Goal: Find contact information: Find contact information

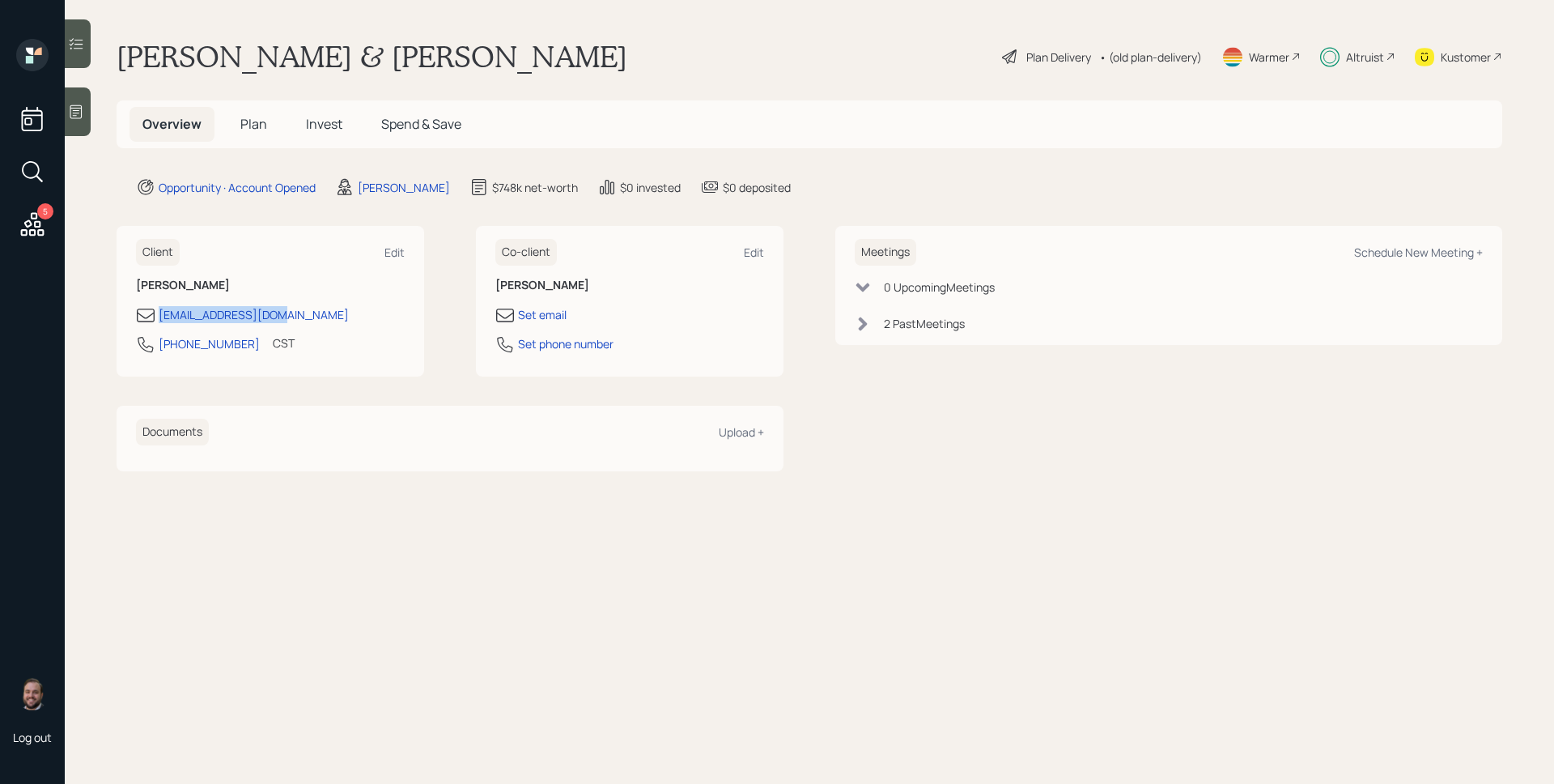
drag, startPoint x: 269, startPoint y: 315, endPoint x: 158, endPoint y: 320, distance: 111.1
click at [158, 320] on div "[EMAIL_ADDRESS][DOMAIN_NAME]" at bounding box center [270, 314] width 269 height 20
copy div "[EMAIL_ADDRESS][DOMAIN_NAME]"
click at [251, 123] on span "Plan" at bounding box center [253, 124] width 26 height 18
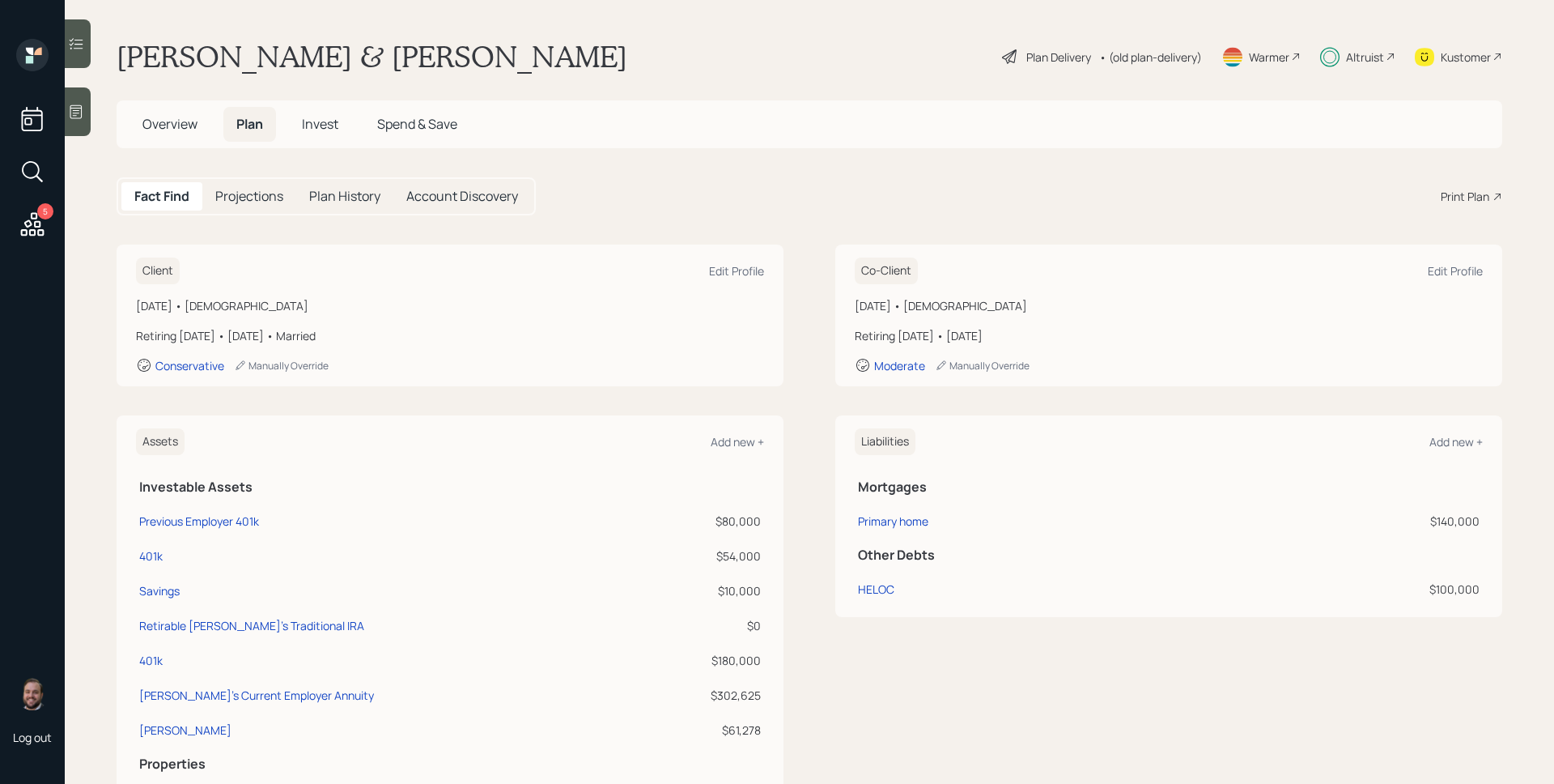
click at [1350, 60] on div "Altruist" at bounding box center [1365, 57] width 38 height 17
click at [1366, 58] on div "Altruist" at bounding box center [1365, 57] width 38 height 17
click at [145, 128] on span "Overview" at bounding box center [170, 124] width 55 height 18
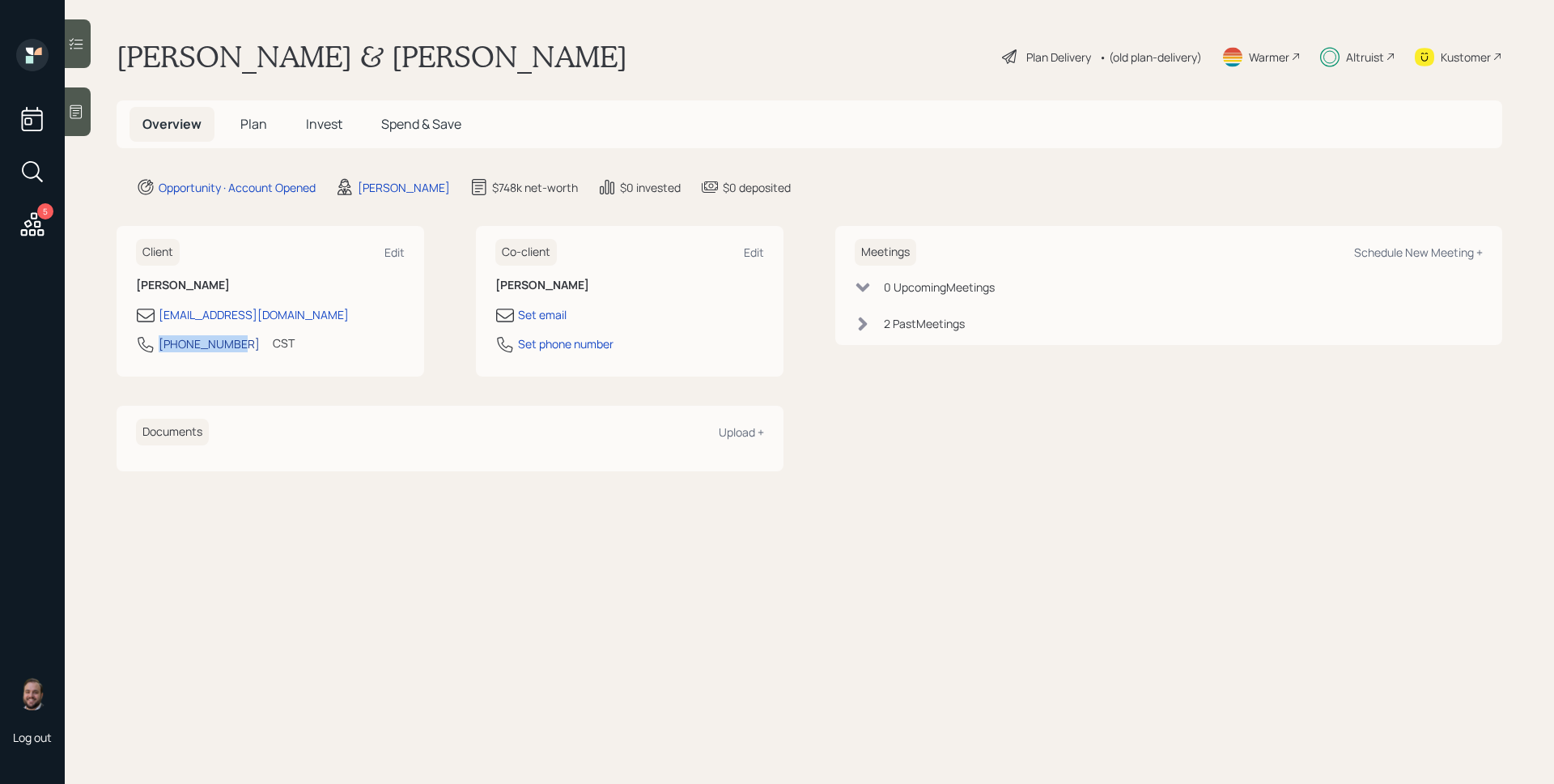
drag, startPoint x: 242, startPoint y: 345, endPoint x: 159, endPoint y: 349, distance: 83.1
click at [159, 349] on div "[PHONE_NUMBER] CST Currently 1:22 PM" at bounding box center [270, 348] width 269 height 29
copy div "[PHONE_NUMBER]"
drag, startPoint x: 289, startPoint y: 318, endPoint x: 151, endPoint y: 321, distance: 138.0
click at [151, 321] on div "[EMAIL_ADDRESS][DOMAIN_NAME]" at bounding box center [270, 314] width 269 height 20
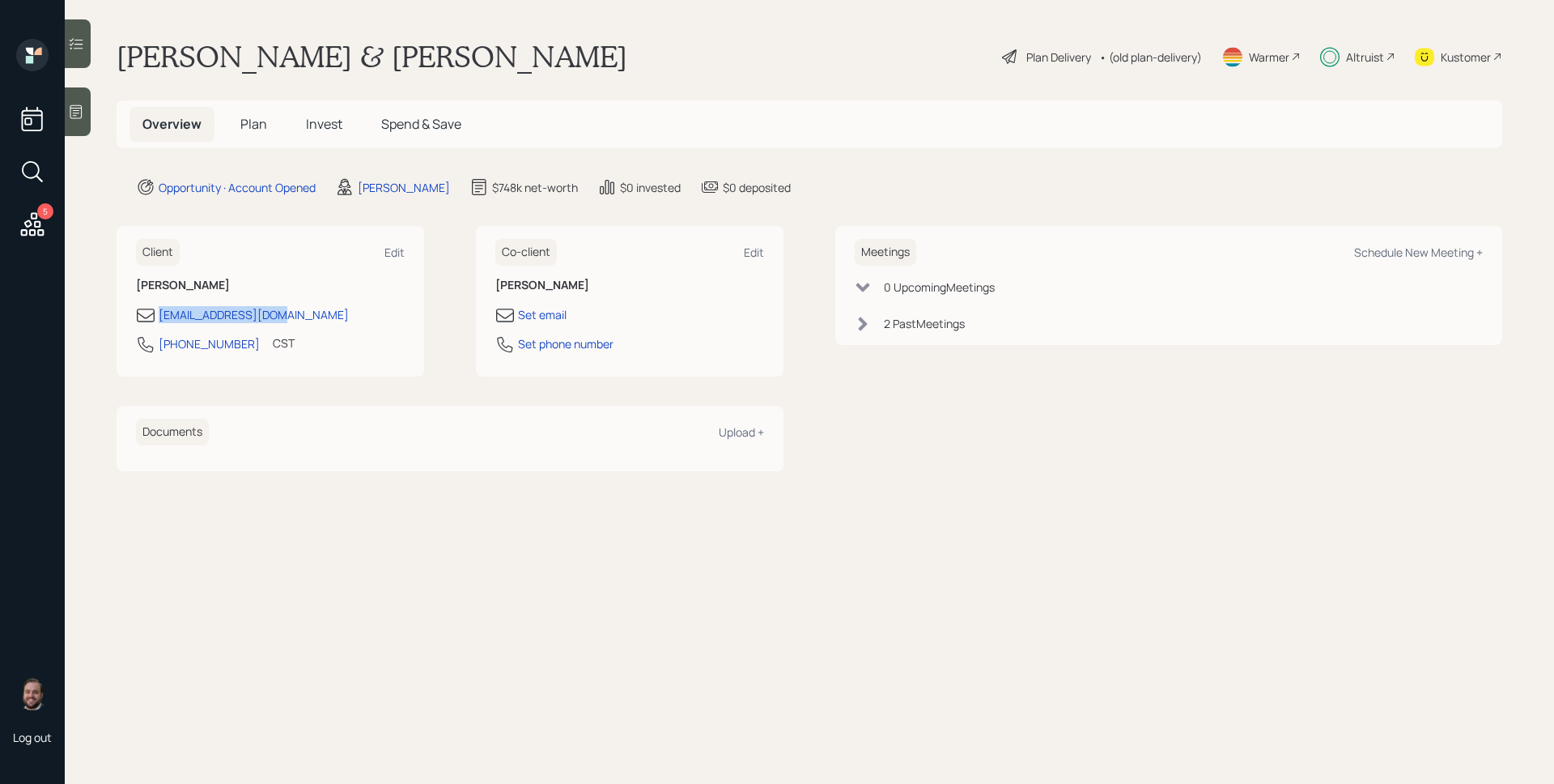
copy div "[EMAIL_ADDRESS][DOMAIN_NAME]"
click at [253, 124] on span "Plan" at bounding box center [253, 124] width 26 height 18
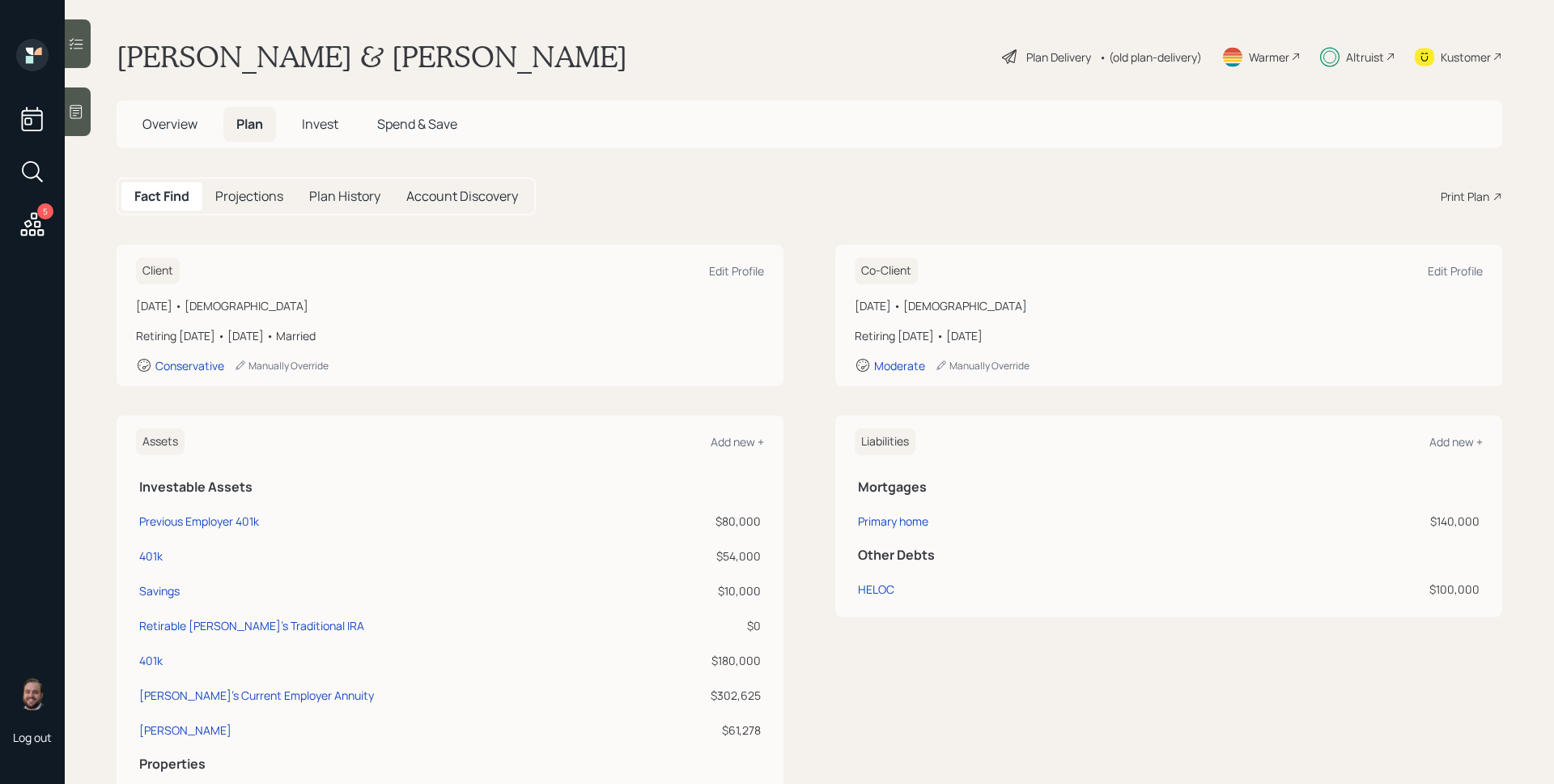
click at [310, 121] on span "Invest" at bounding box center [320, 124] width 37 height 18
